Goal: Communication & Community: Connect with others

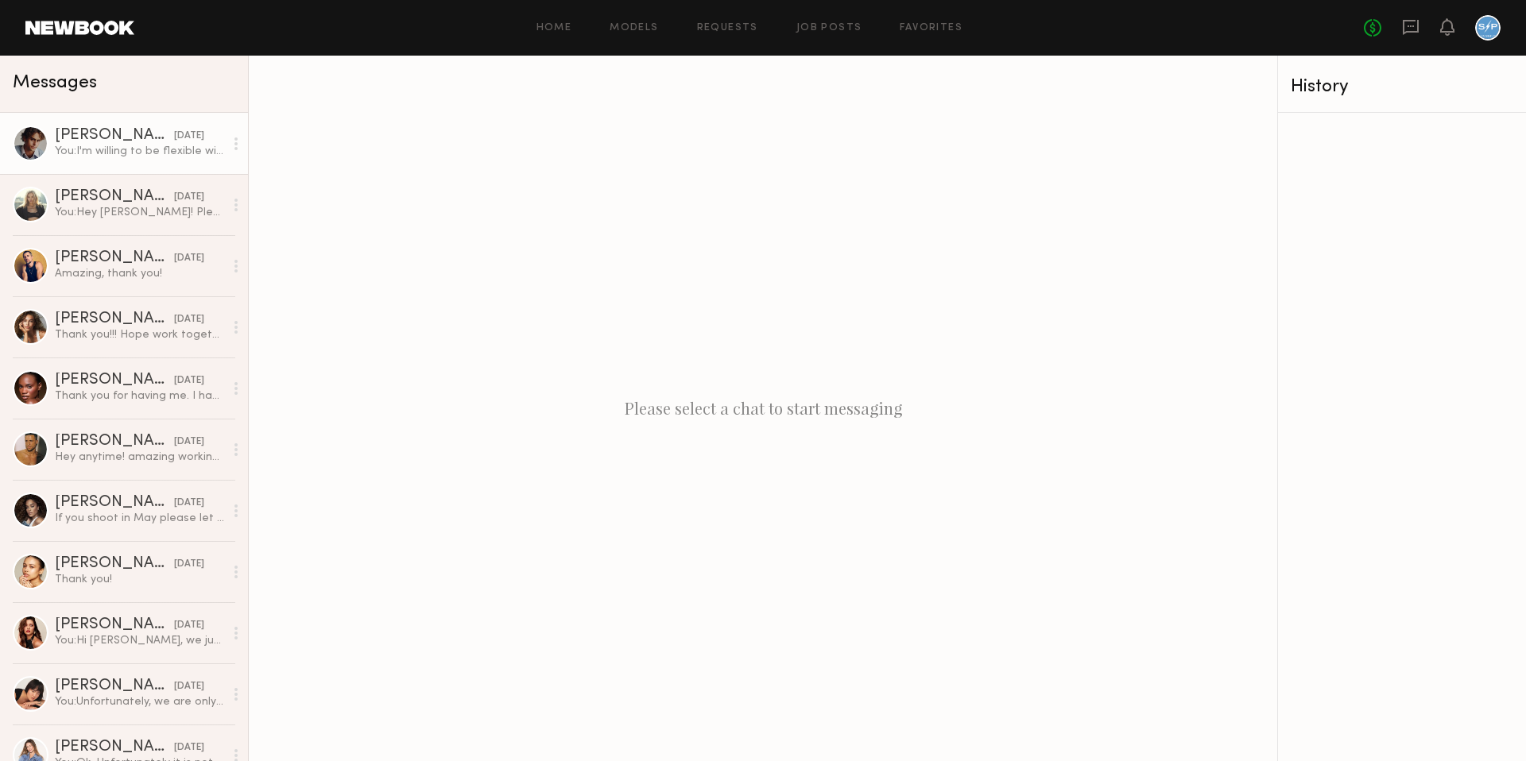
click at [165, 158] on div "You: I'm willing to be flexible with the rate. Can you do even $2000?" at bounding box center [139, 151] width 169 height 15
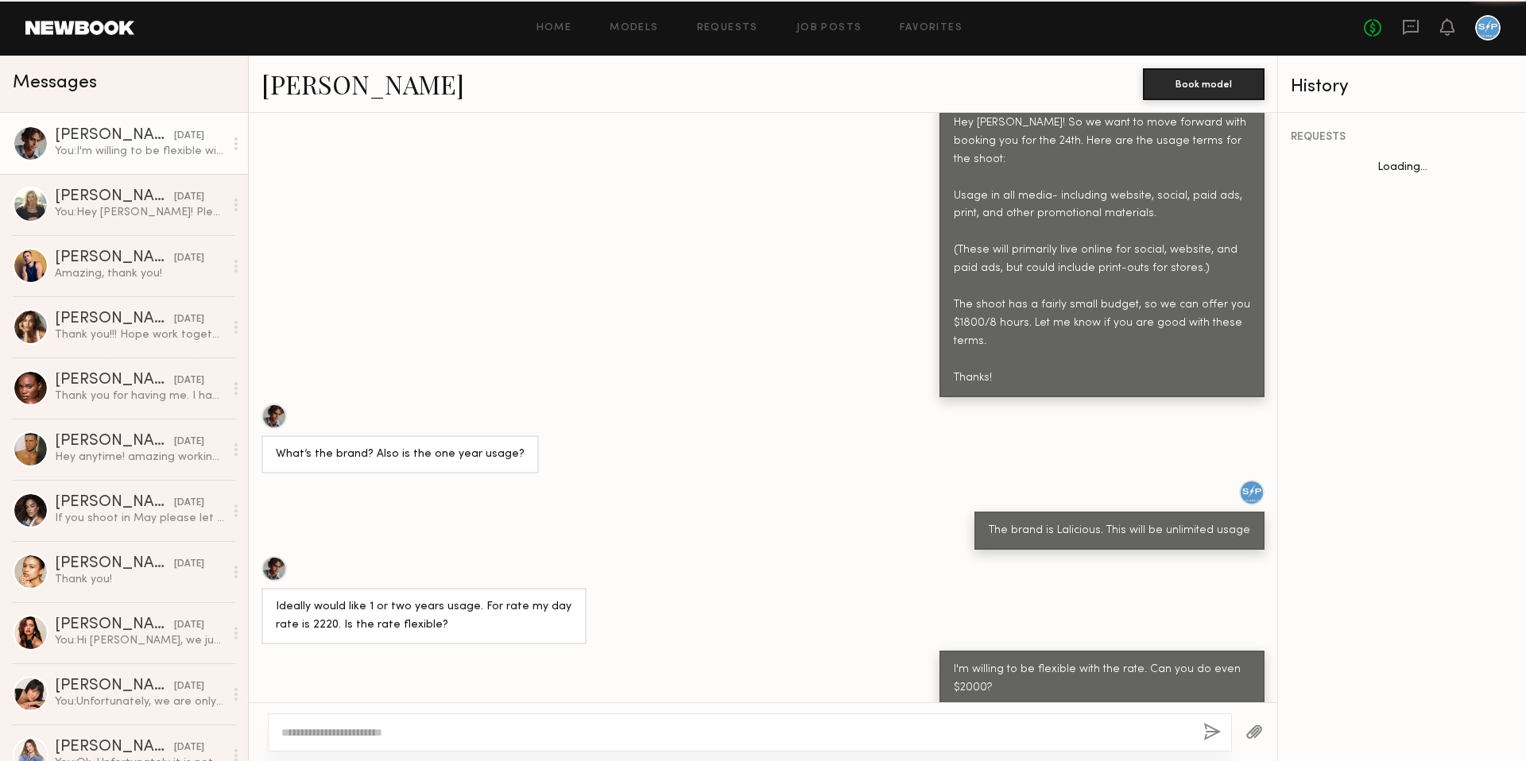
scroll to position [689, 0]
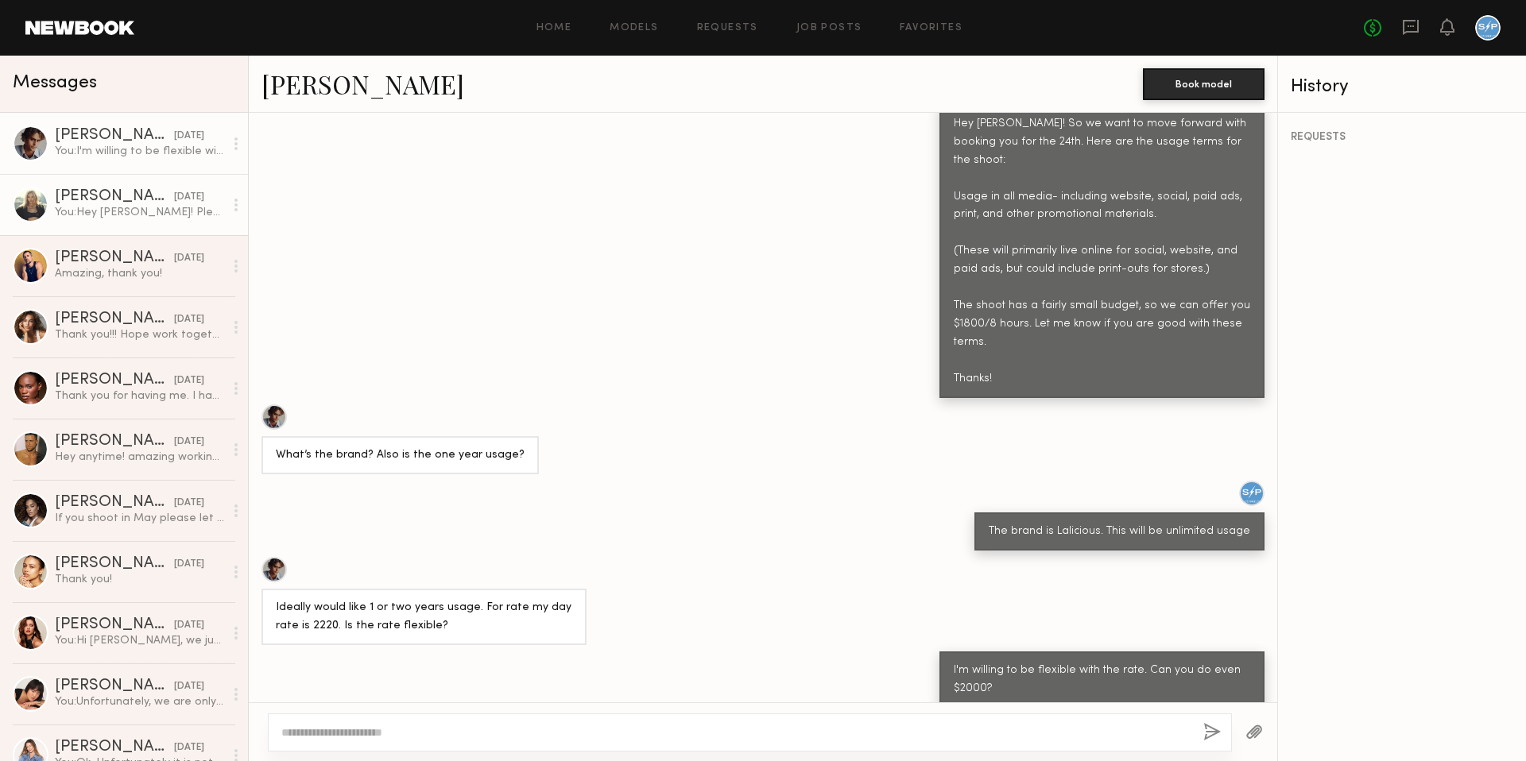
click at [139, 205] on div "You: Hey [PERSON_NAME]! Please let me know if you're available [DATE] for our b…" at bounding box center [139, 212] width 169 height 15
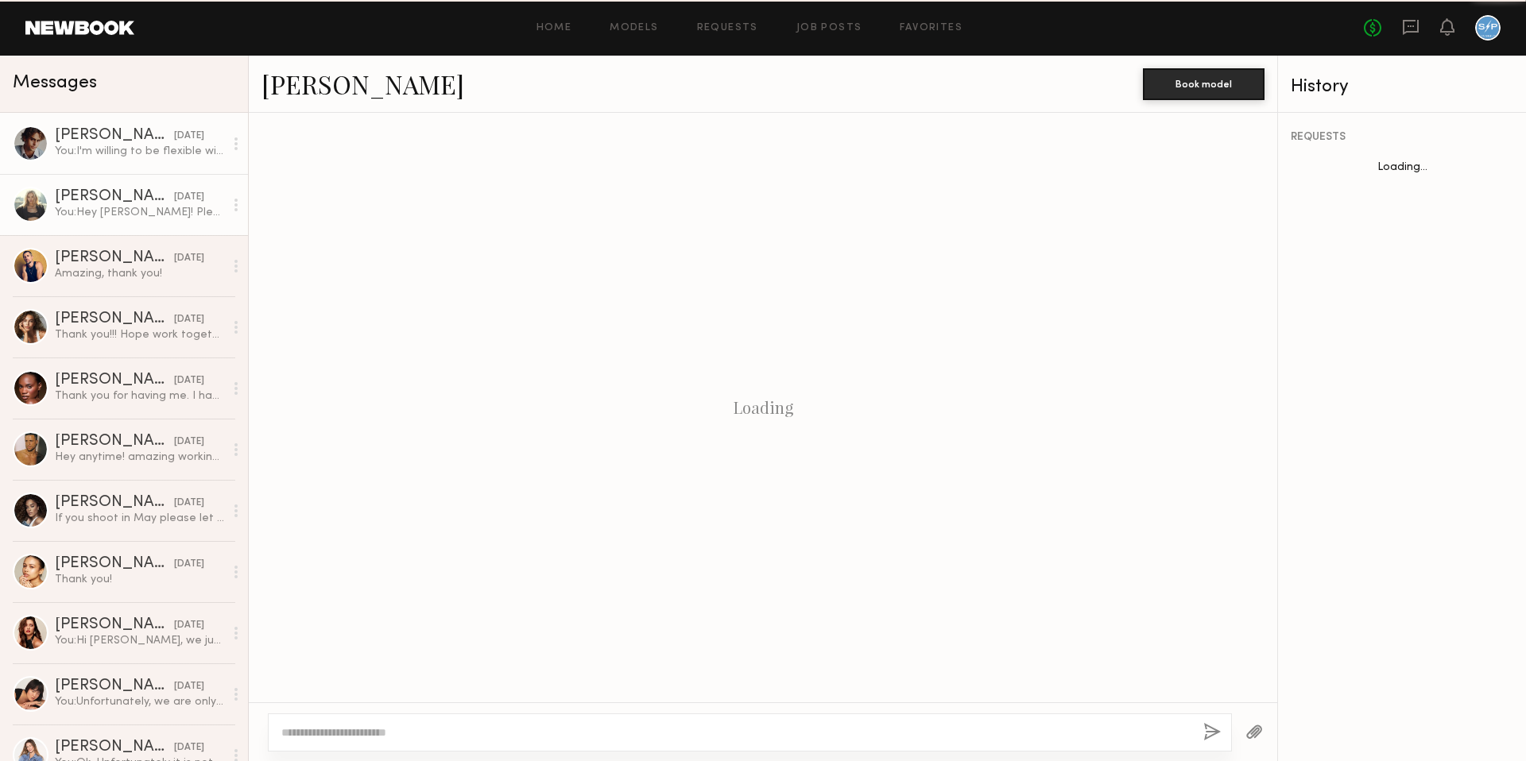
scroll to position [425, 0]
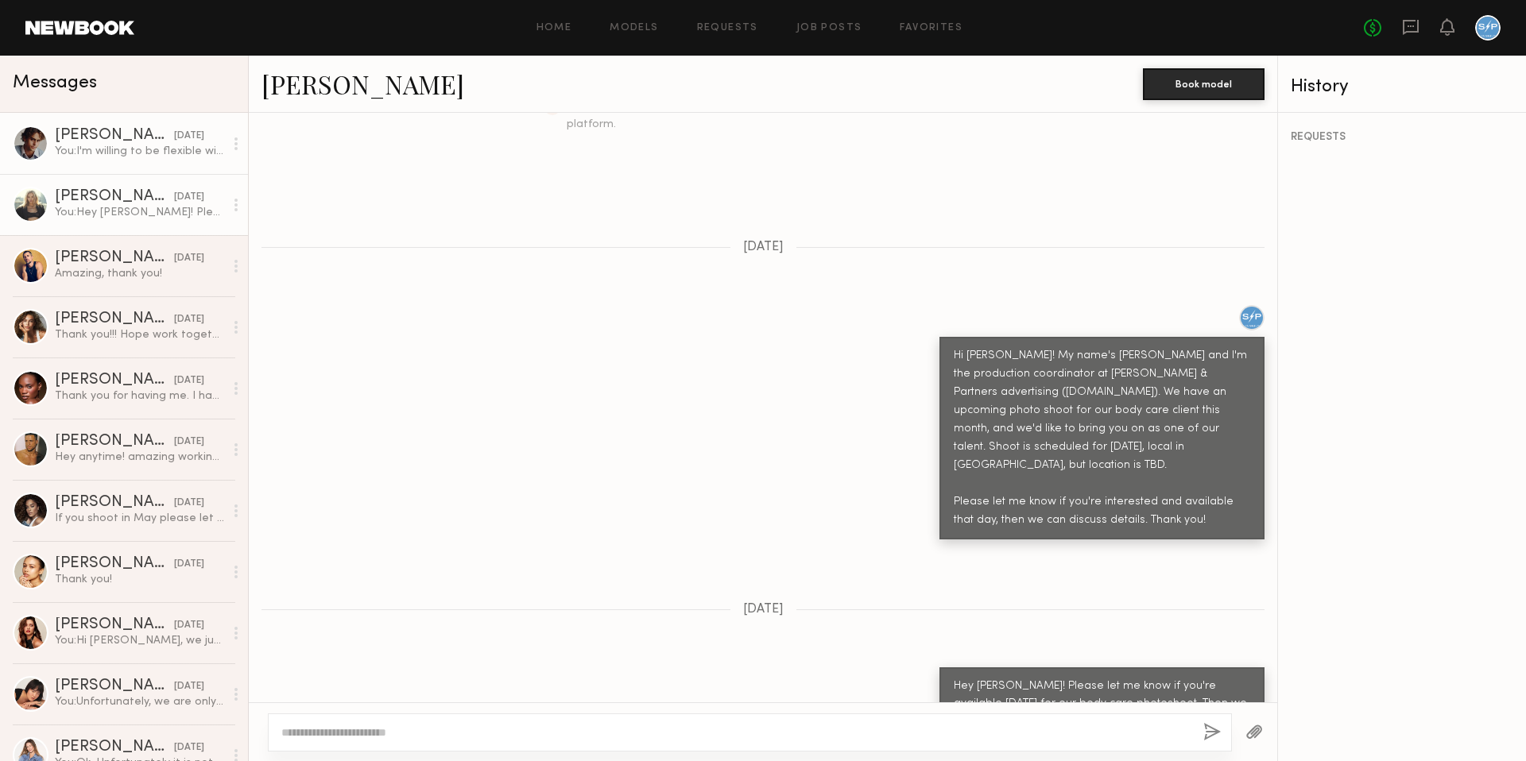
click at [148, 153] on div "You: I'm willing to be flexible with the rate. Can you do even $2000?" at bounding box center [139, 151] width 169 height 15
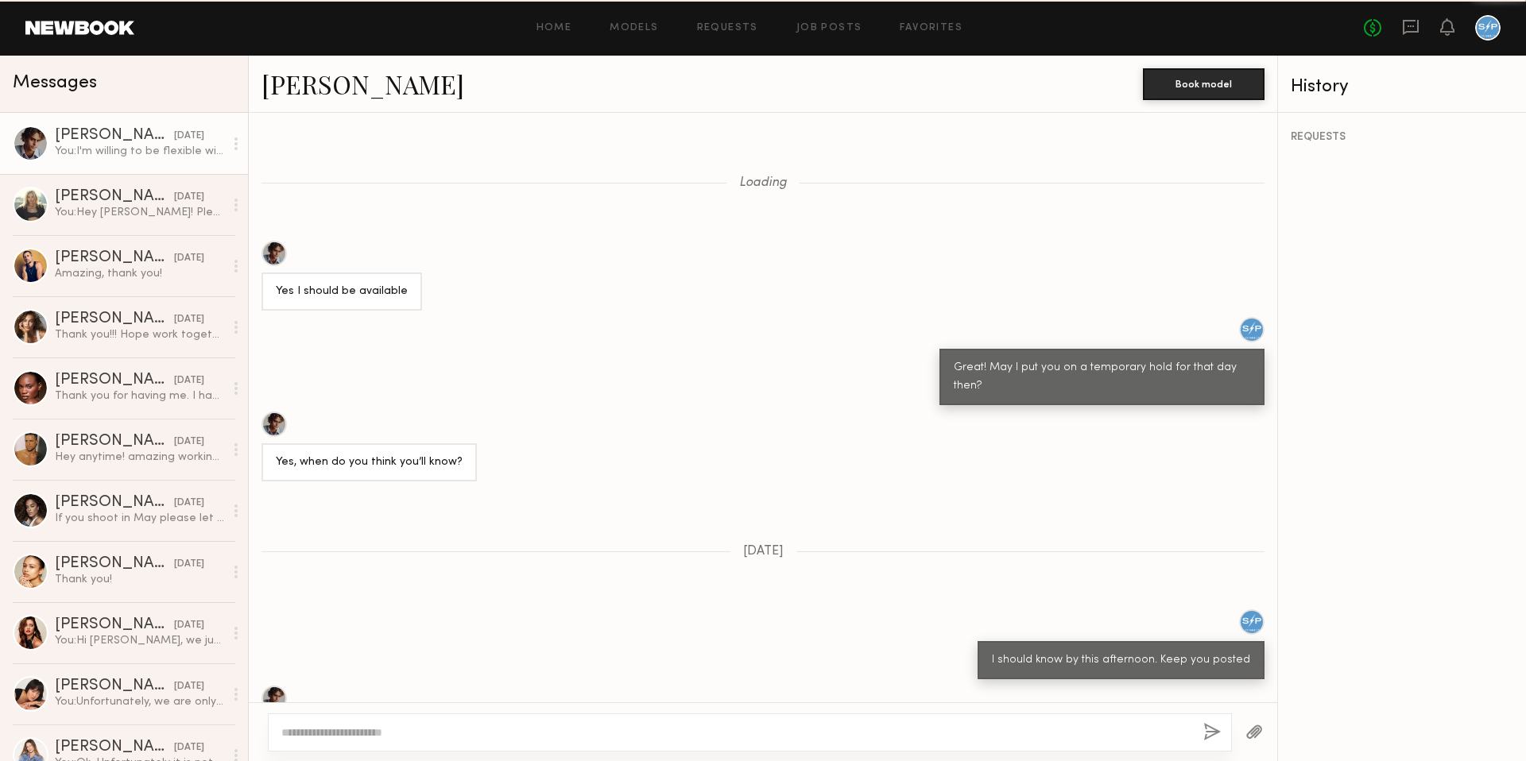
scroll to position [689, 0]
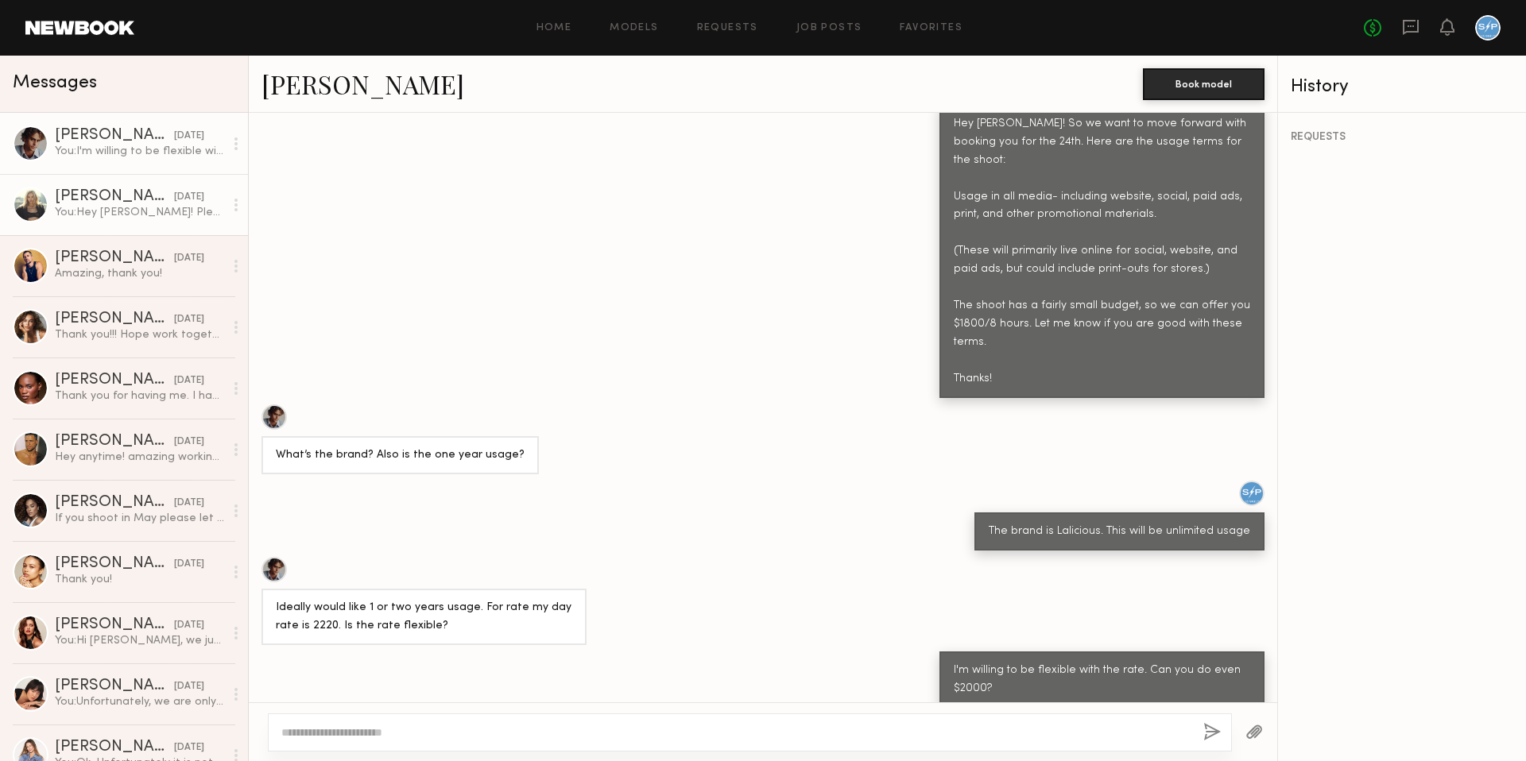
click at [141, 215] on div "You: Hey [PERSON_NAME]! Please let me know if you're available [DATE] for our b…" at bounding box center [139, 212] width 169 height 15
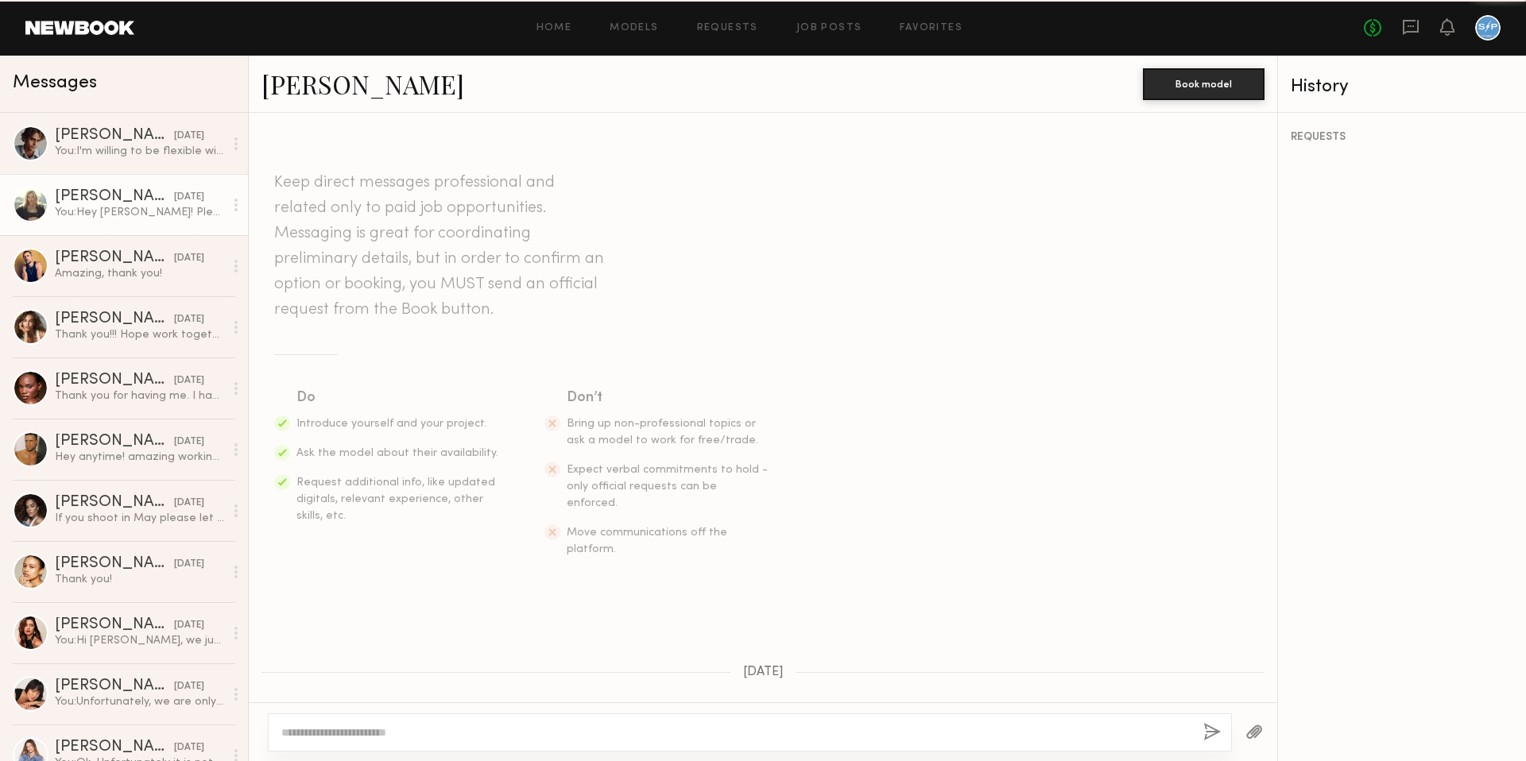
scroll to position [425, 0]
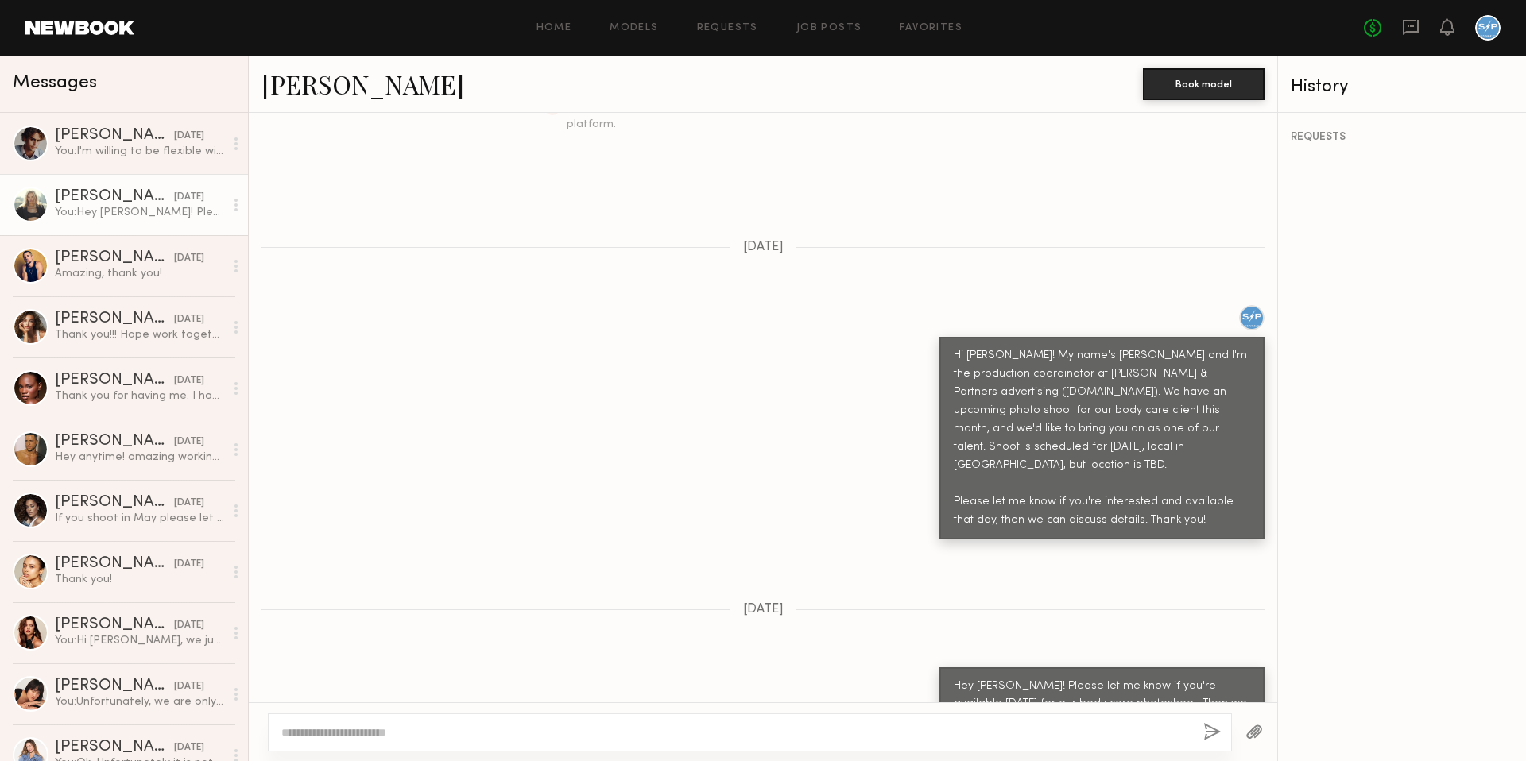
click at [331, 76] on link "[PERSON_NAME]" at bounding box center [362, 84] width 203 height 34
click at [119, 131] on div "Ethan B." at bounding box center [114, 136] width 119 height 16
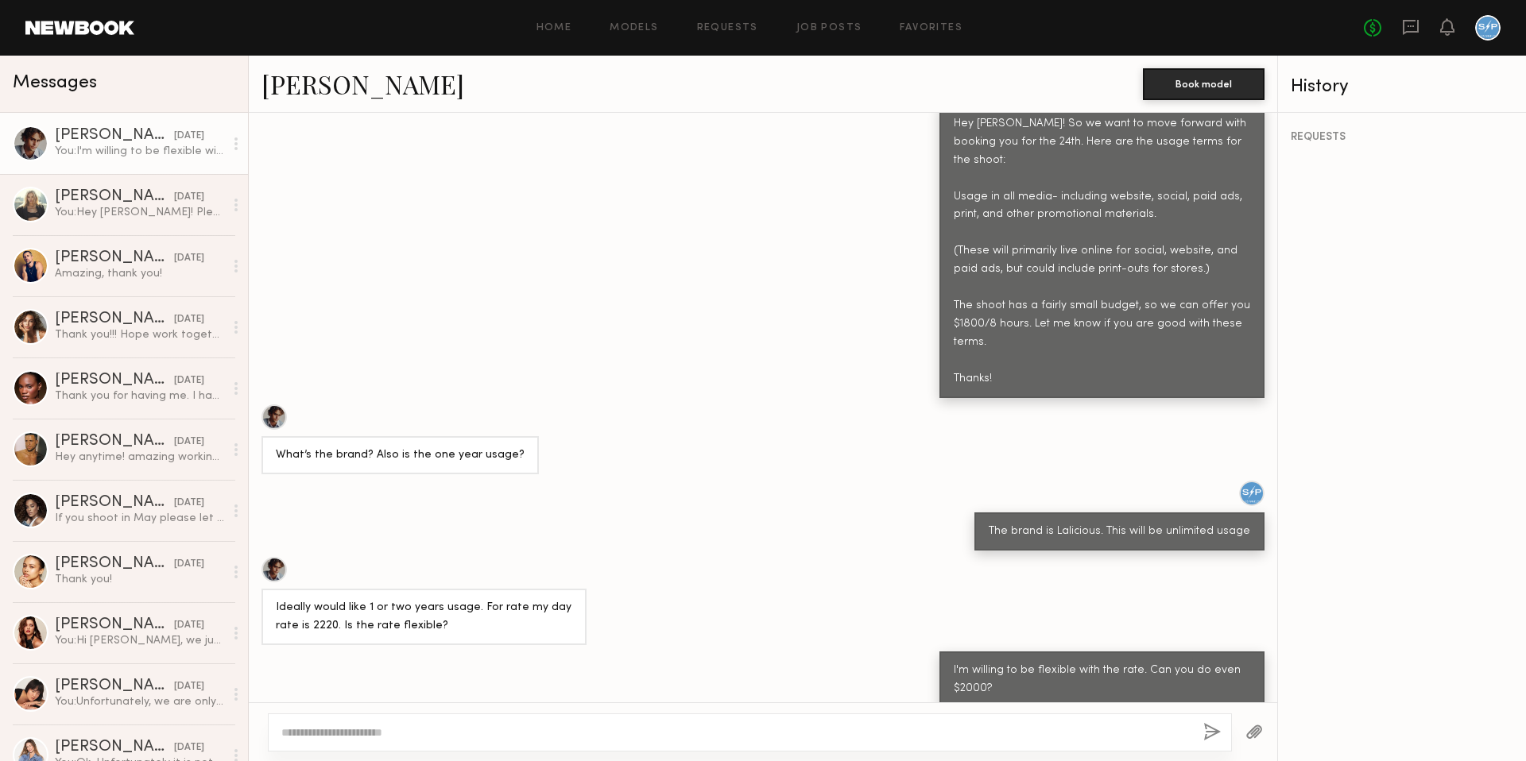
scroll to position [688, 0]
